Goal: Information Seeking & Learning: Learn about a topic

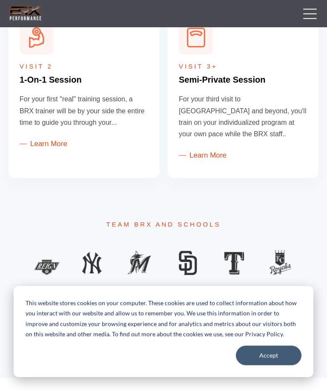
scroll to position [489, 0]
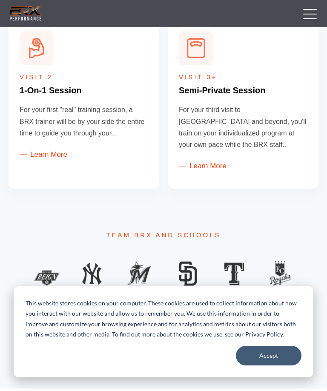
click at [39, 154] on link "Learn More" at bounding box center [44, 154] width 48 height 8
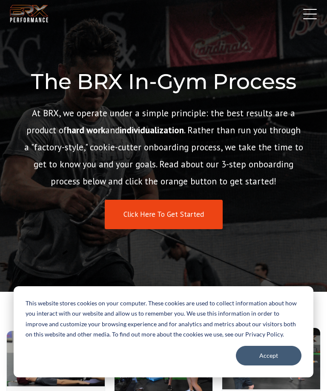
click at [309, 1] on div "BRX Transparent Logo-2 Login In-Gym Training Online Training BRX Store Blog BRX…" at bounding box center [163, 13] width 327 height 27
click at [312, 5] on link at bounding box center [307, 13] width 21 height 21
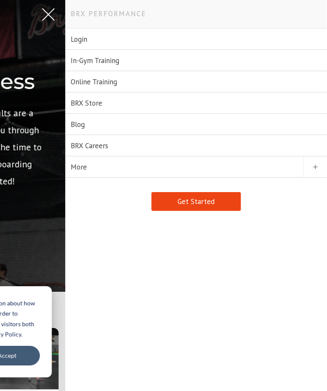
click at [53, 17] on link at bounding box center [46, 13] width 21 height 21
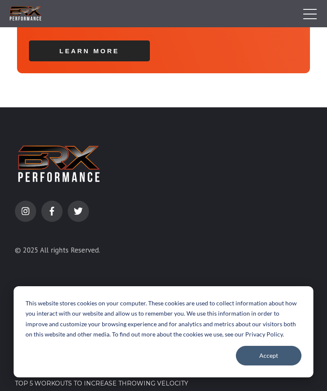
scroll to position [3226, 0]
